Goal: Transaction & Acquisition: Purchase product/service

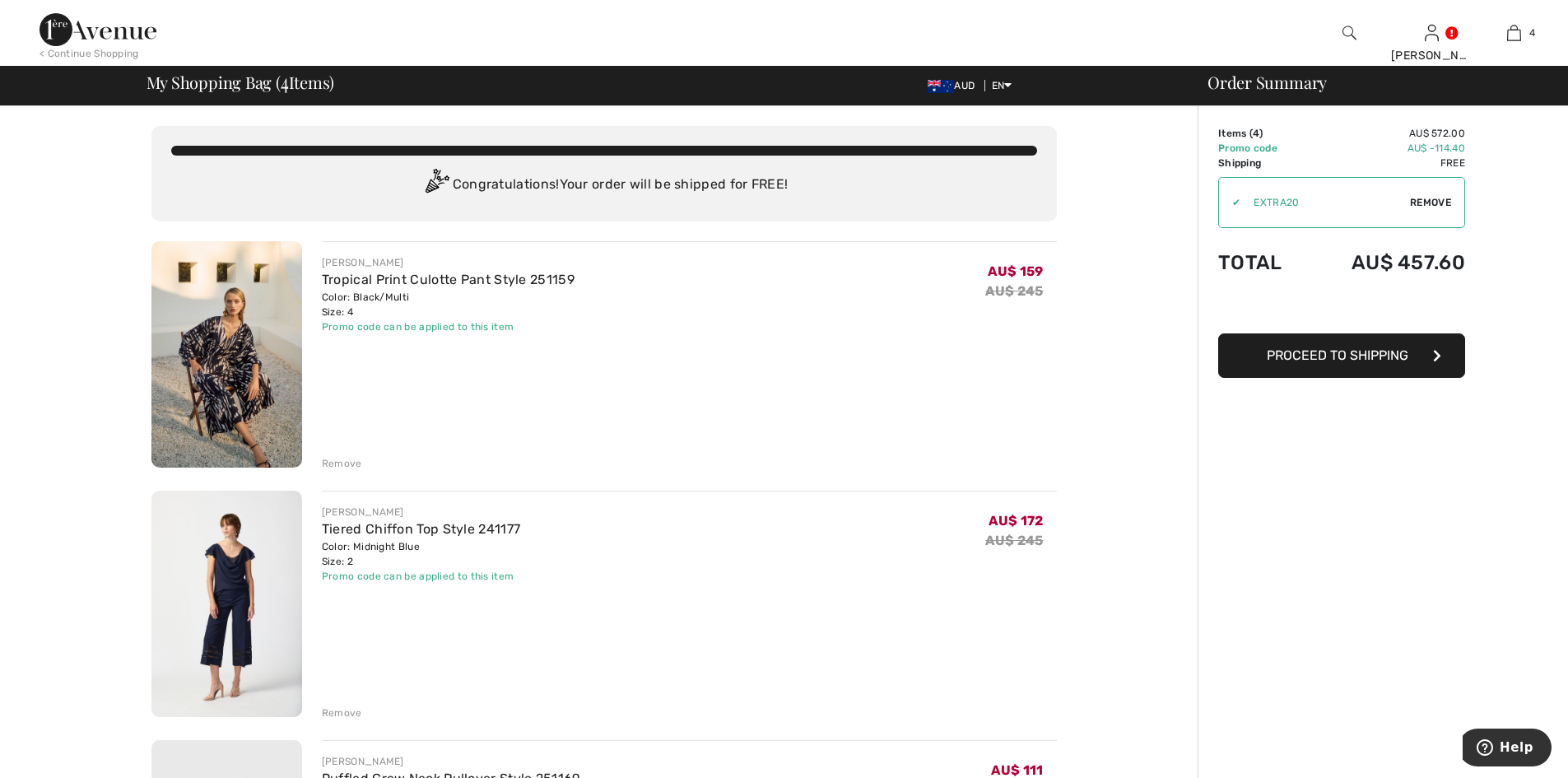
click at [340, 463] on div "Remove" at bounding box center [341, 463] width 40 height 15
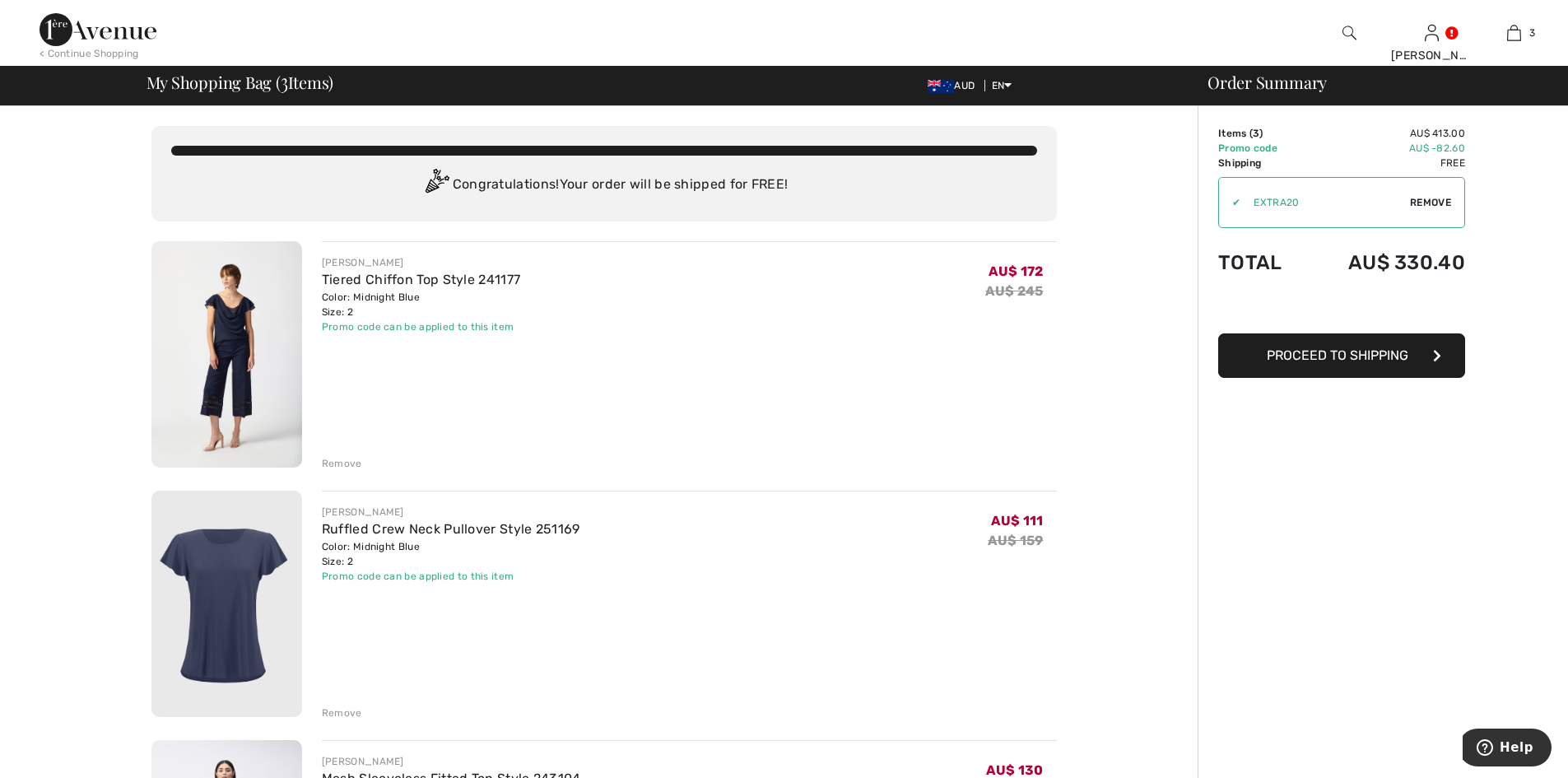
click at [234, 318] on img at bounding box center [227, 355] width 150 height 227
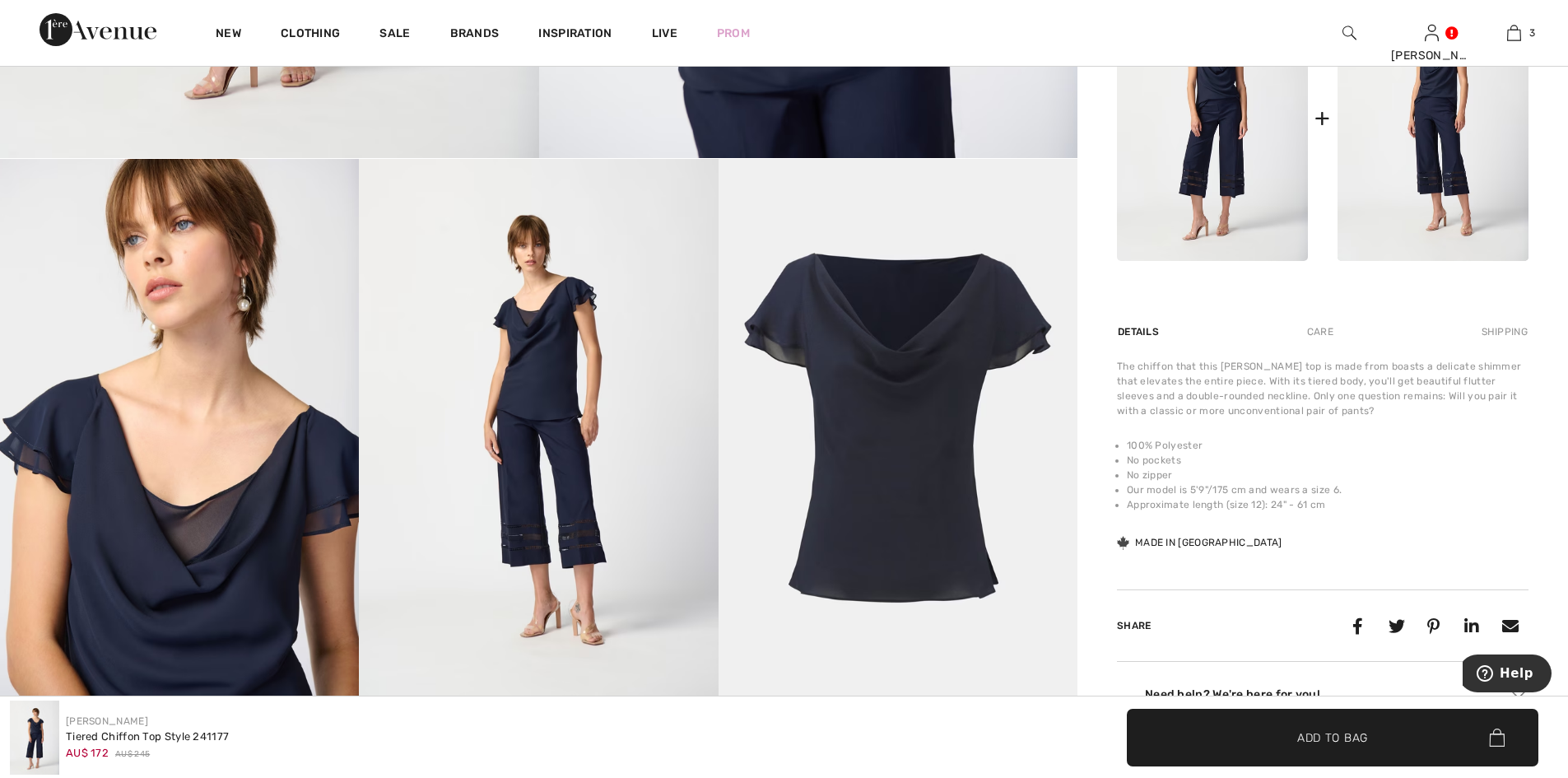
scroll to position [879, 0]
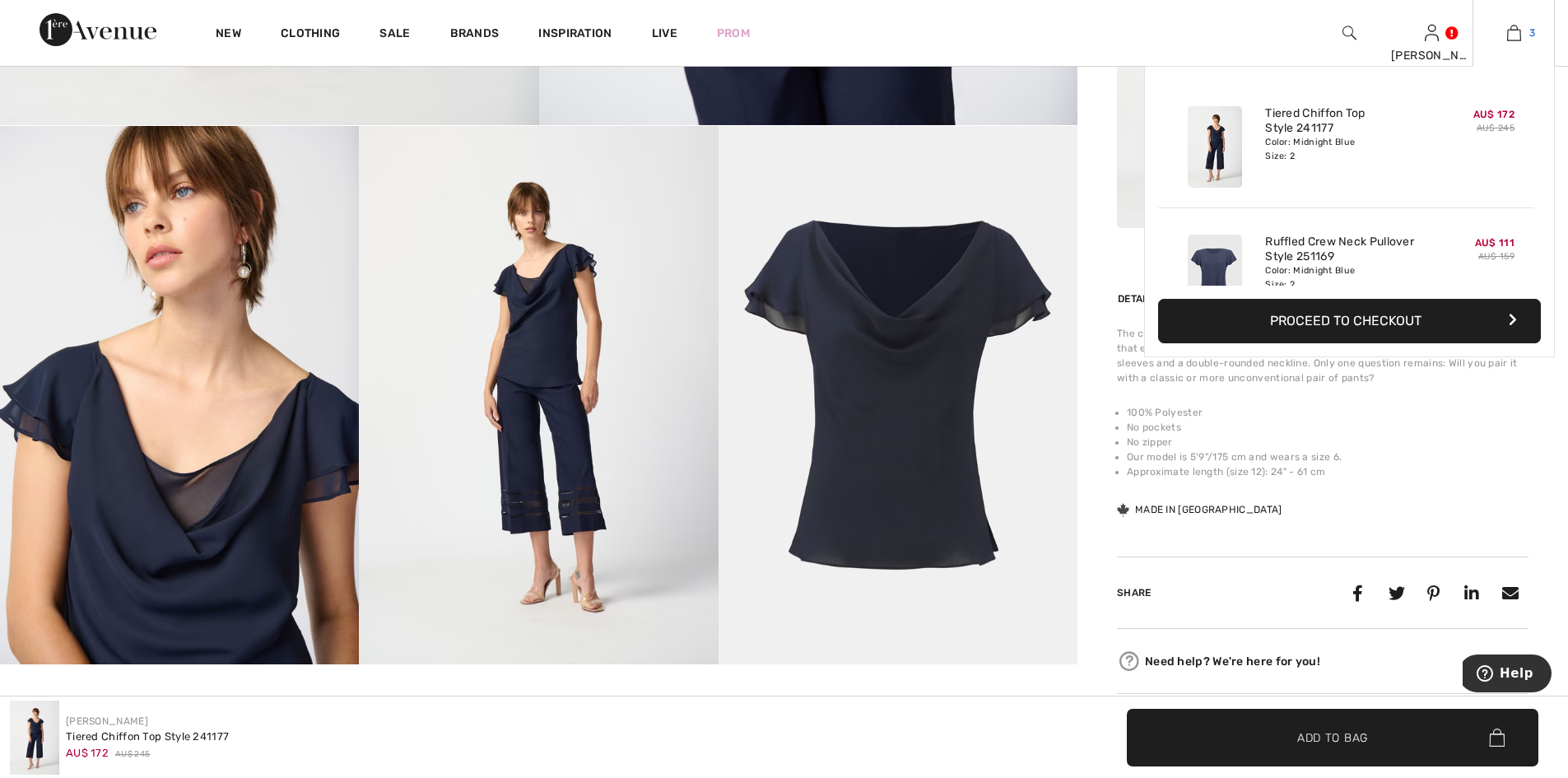
click at [1526, 29] on link "3" at bounding box center [1513, 33] width 81 height 20
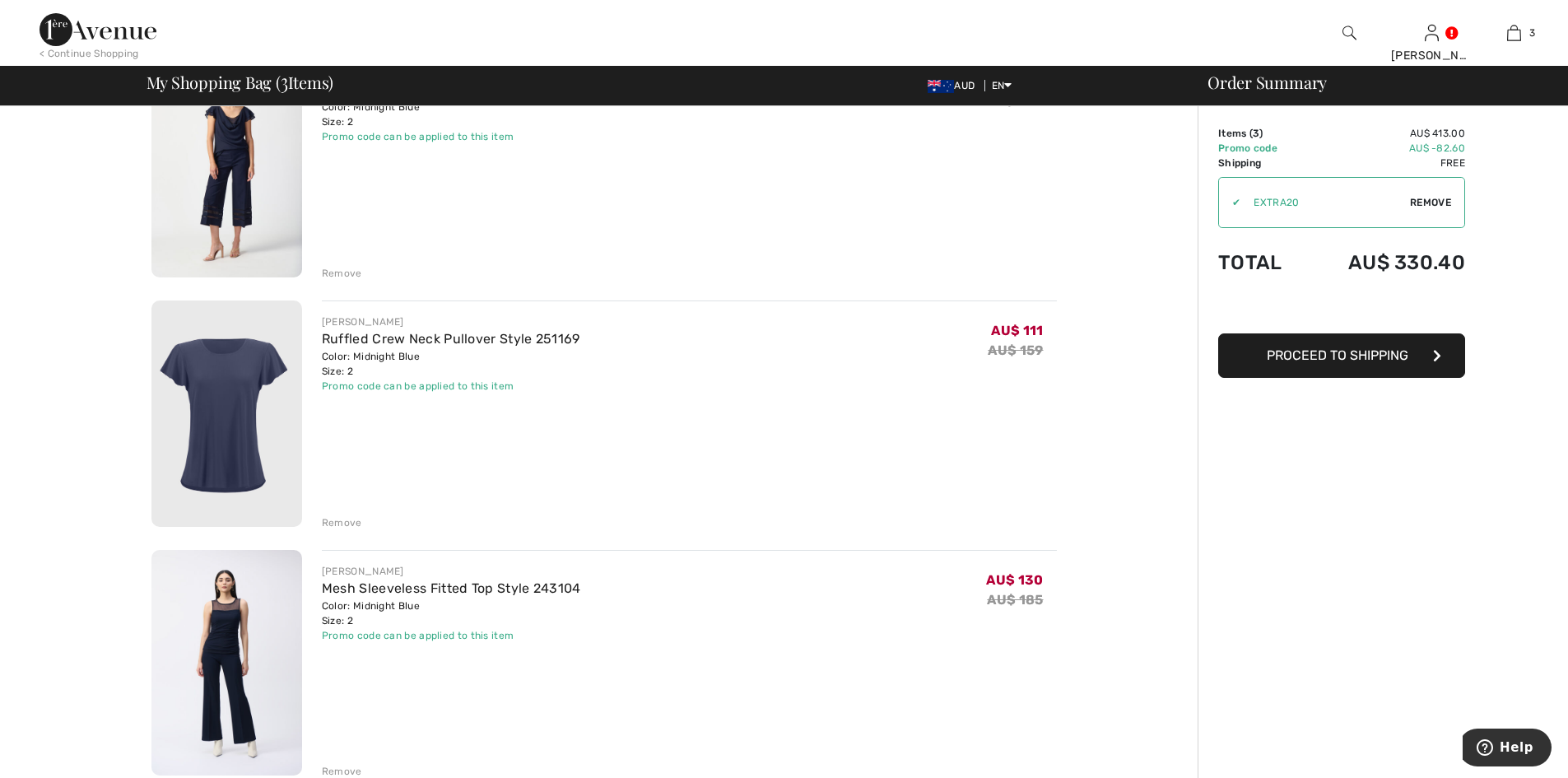
scroll to position [439, 0]
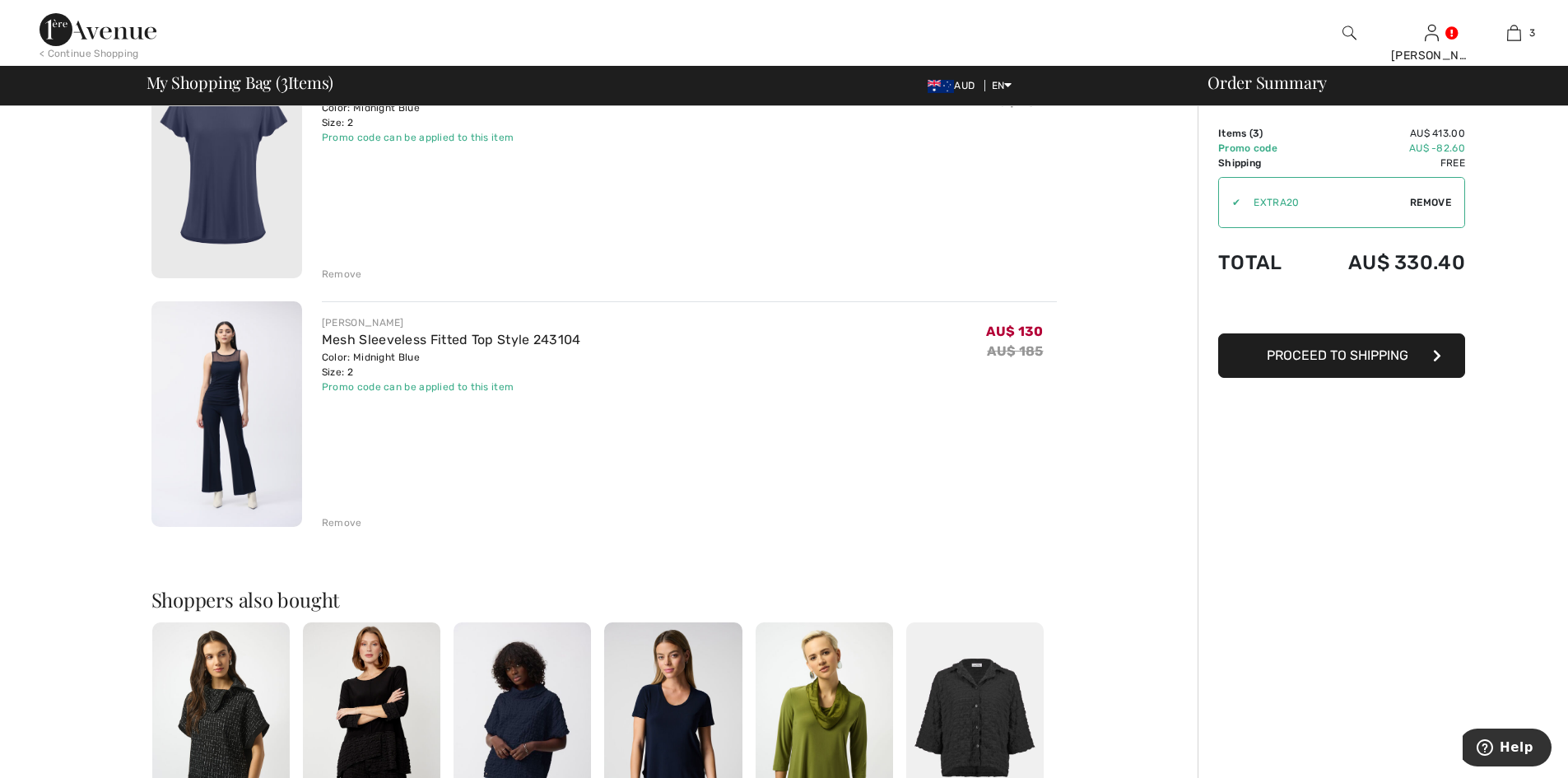
click at [336, 521] on div "Remove" at bounding box center [341, 523] width 40 height 15
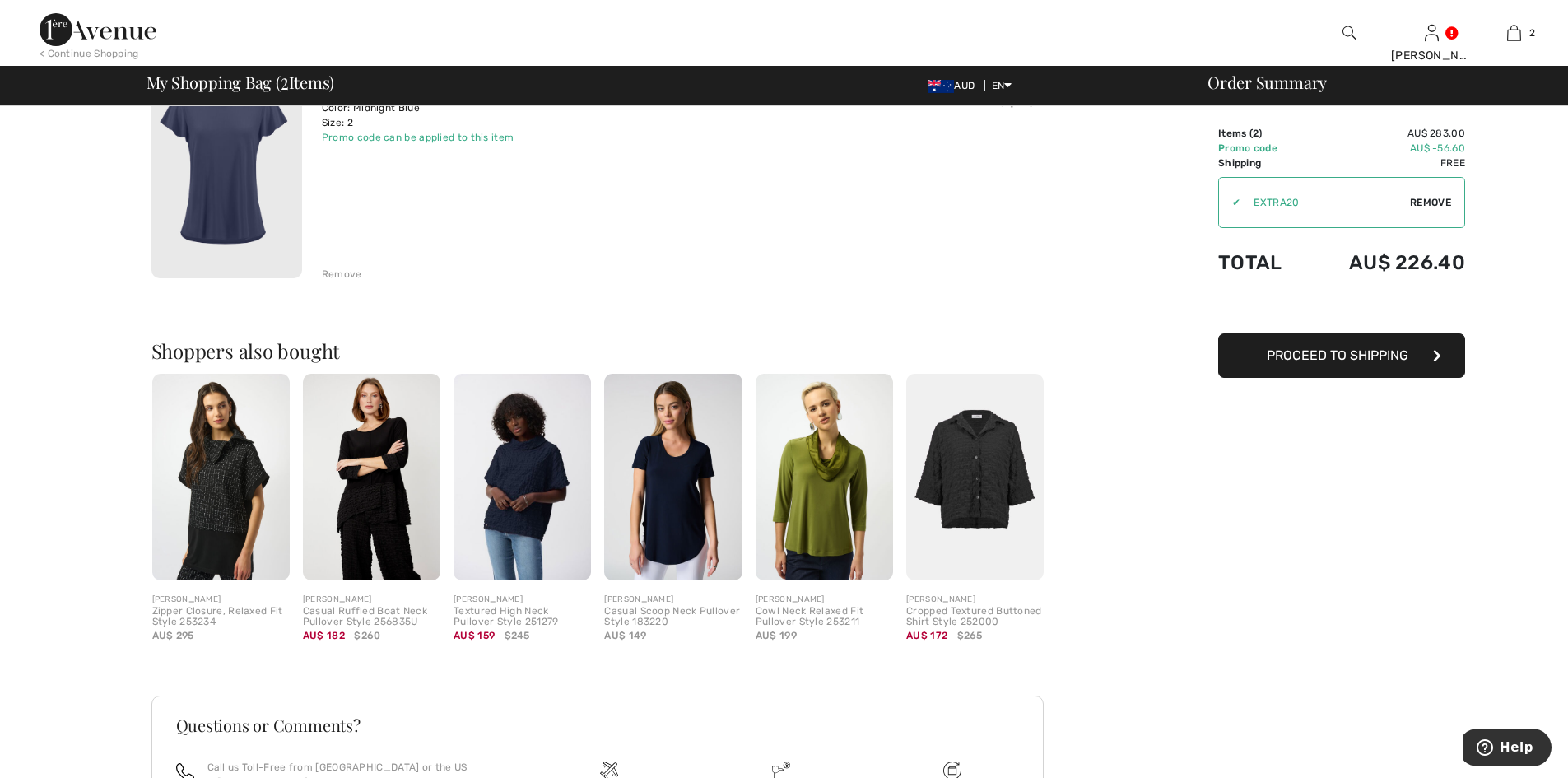
click at [106, 34] on img at bounding box center [98, 29] width 117 height 33
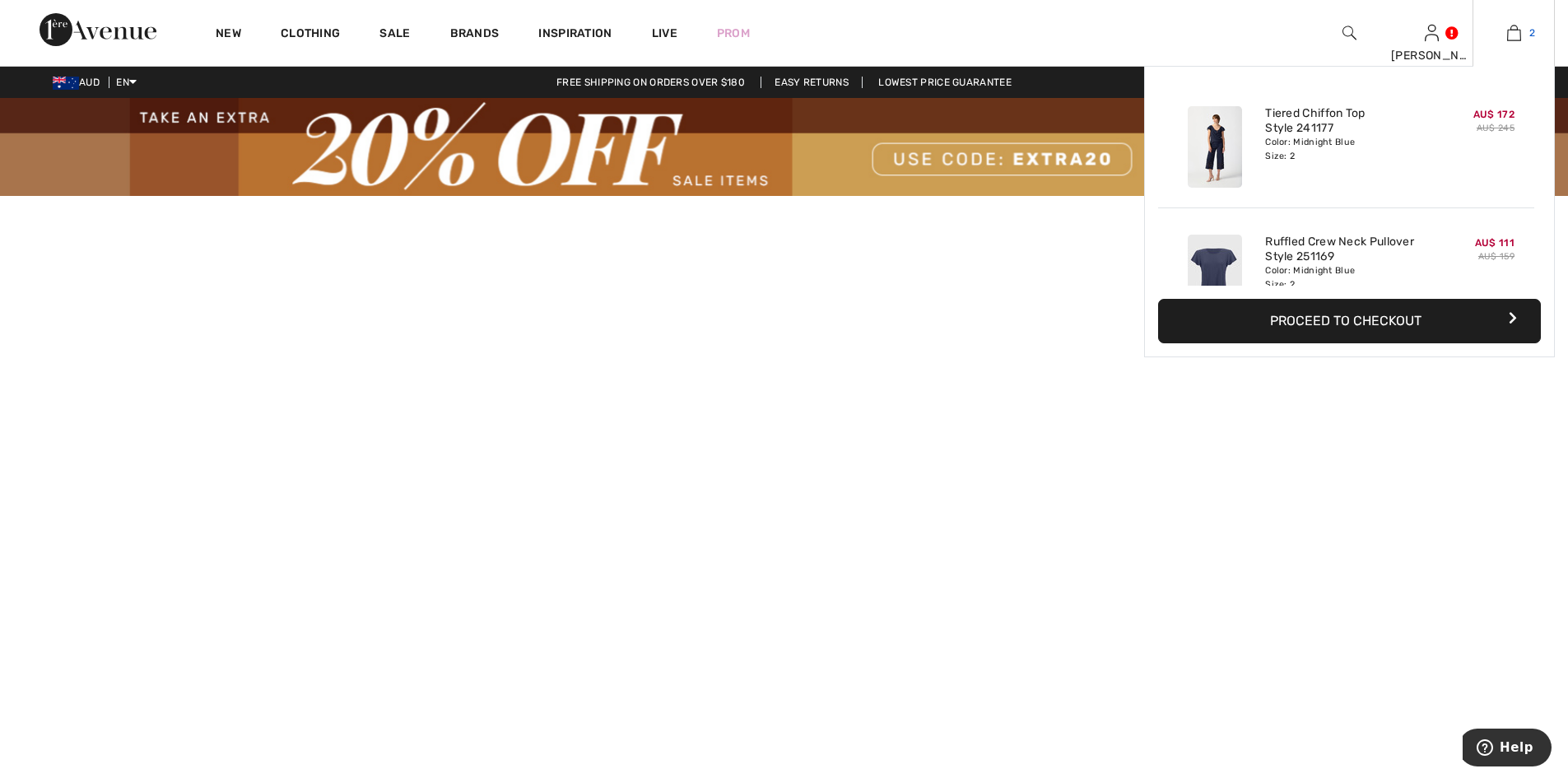
click at [1525, 33] on link "2" at bounding box center [1513, 33] width 81 height 20
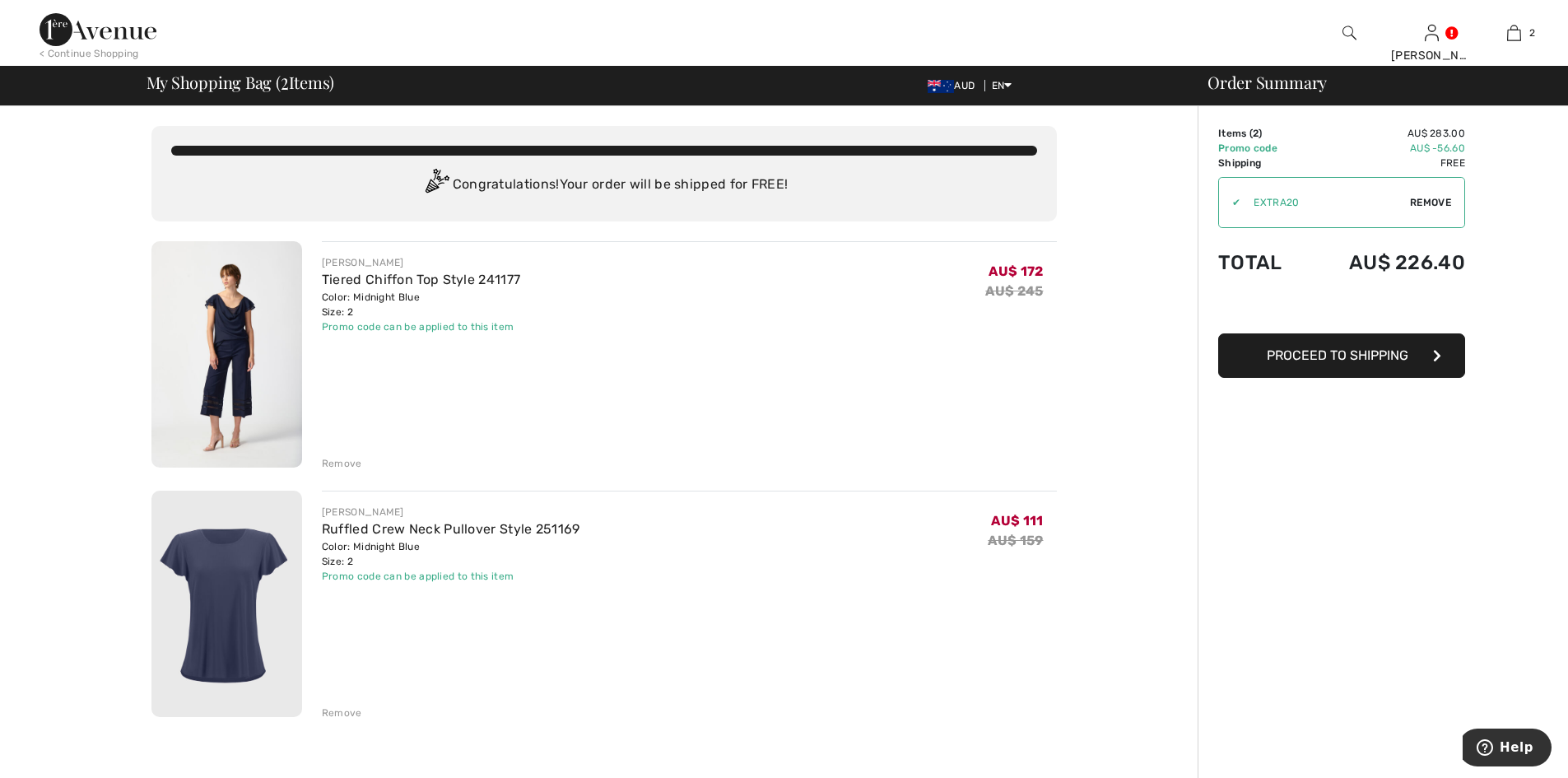
click at [112, 40] on img at bounding box center [98, 29] width 117 height 33
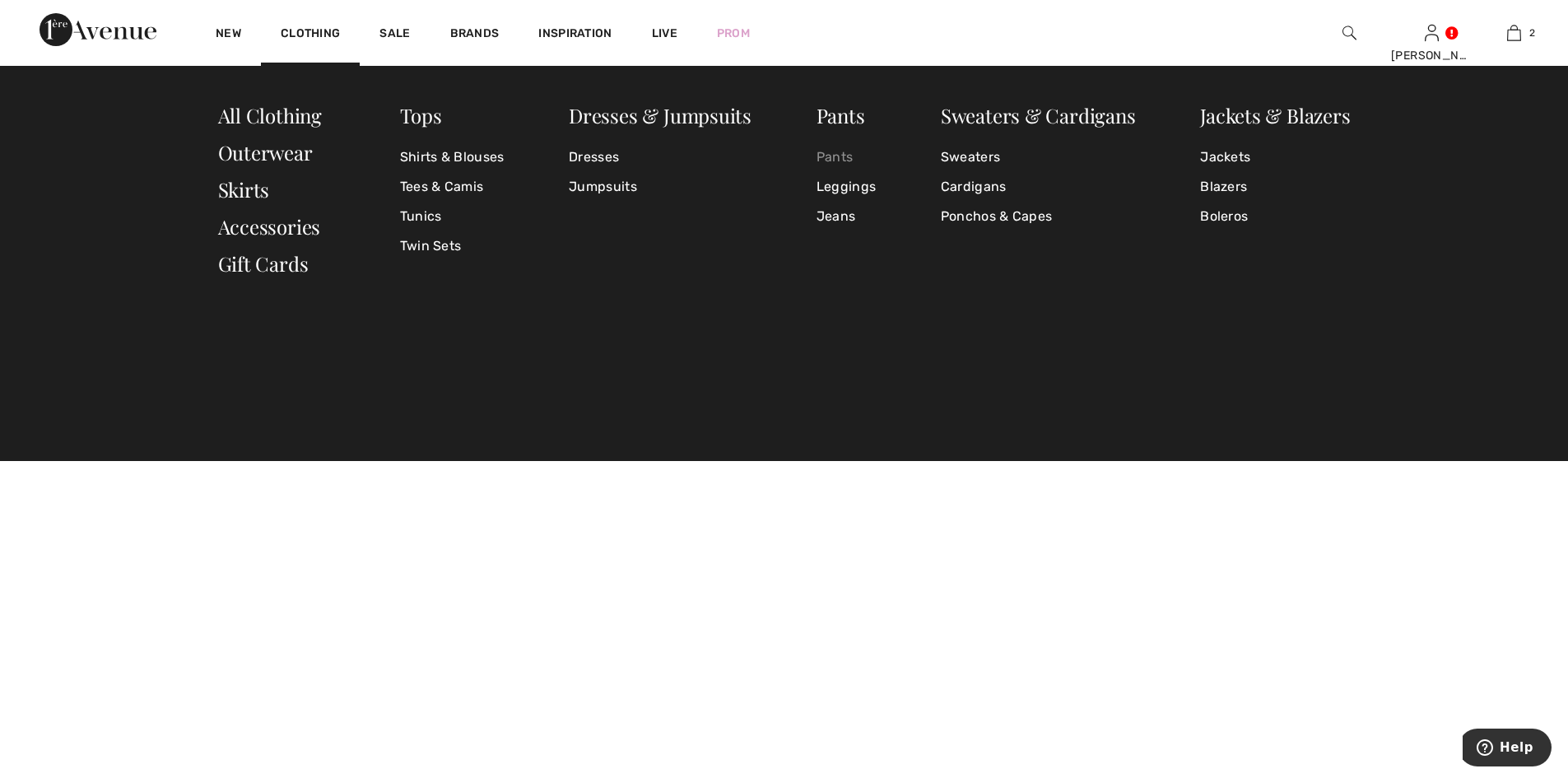
click at [851, 154] on link "Pants" at bounding box center [846, 157] width 60 height 29
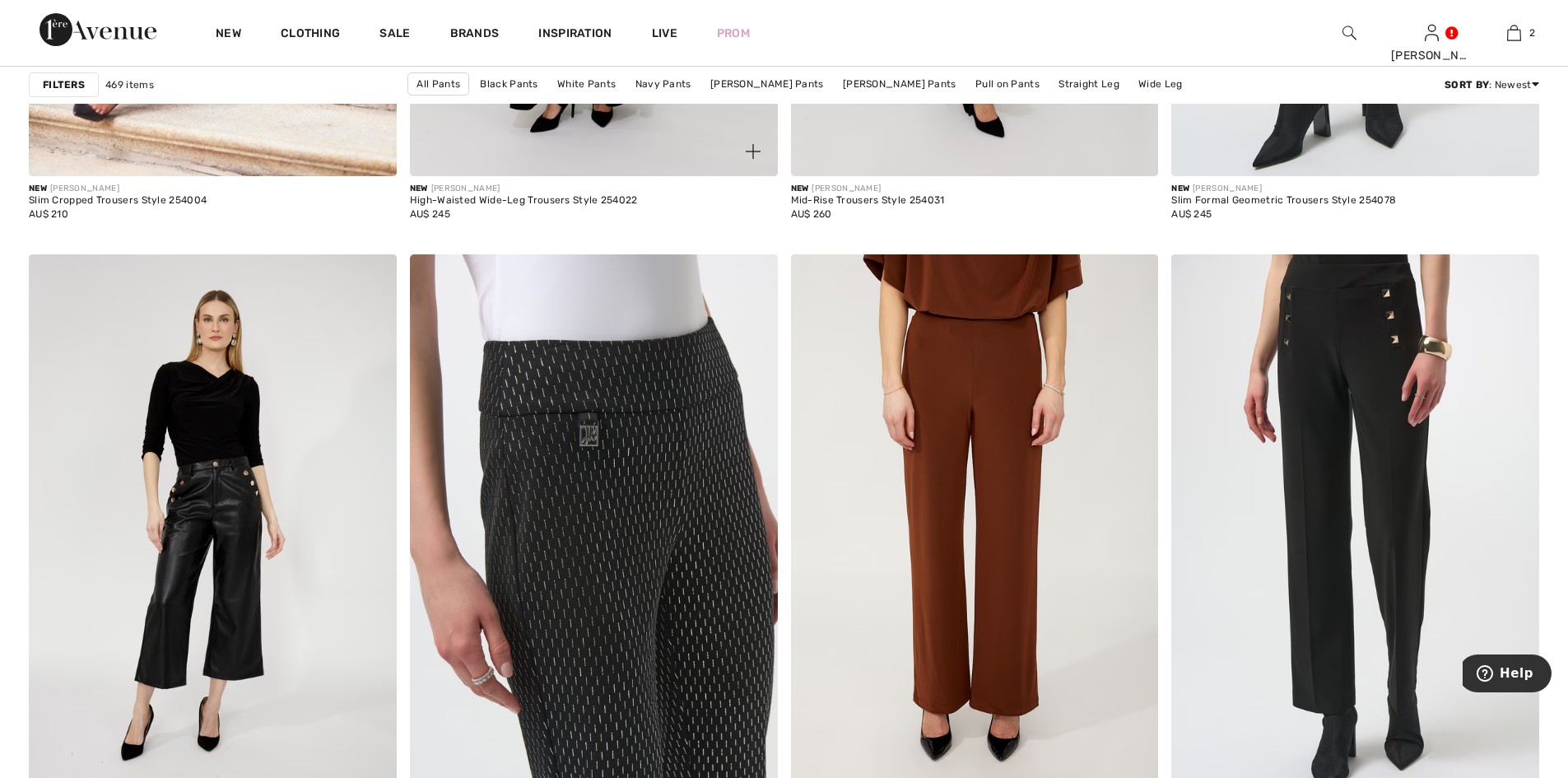
scroll to position [2416, 0]
